Goal: Submit feedback/report problem

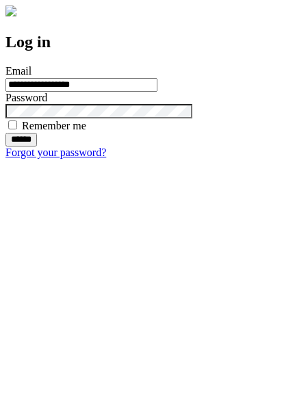
click at [37, 146] on input "******" at bounding box center [20, 140] width 31 height 14
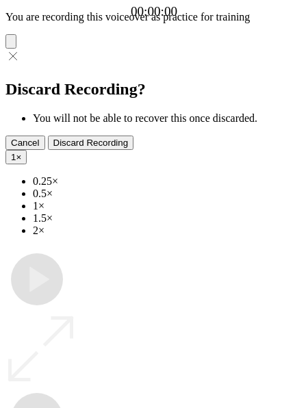
type input "**********"
